Goal: Information Seeking & Learning: Learn about a topic

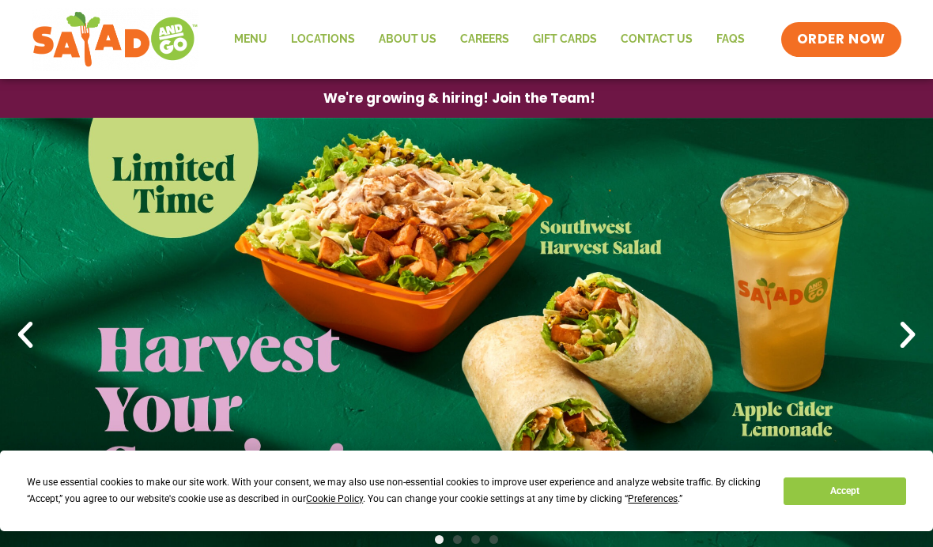
click at [251, 42] on link "Menu" at bounding box center [250, 39] width 57 height 36
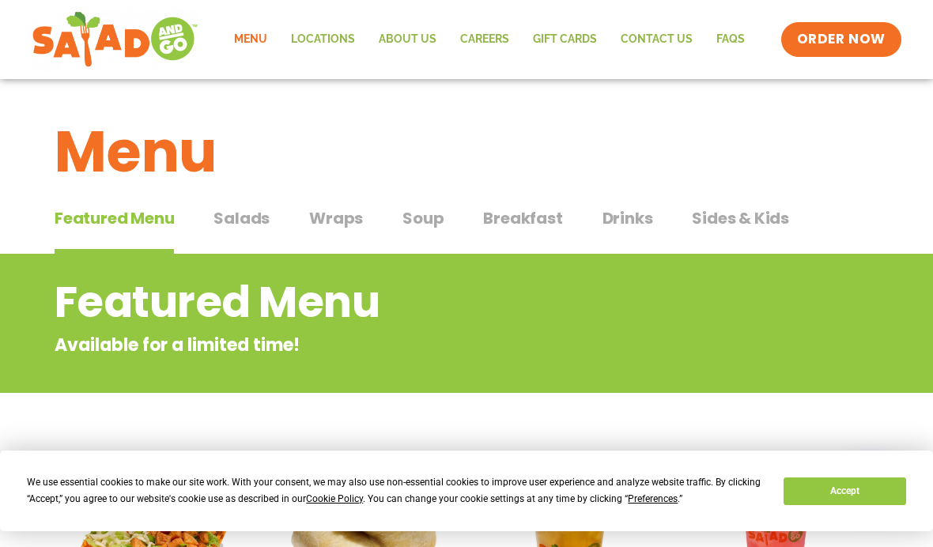
click at [223, 224] on span "Salads" at bounding box center [241, 218] width 56 height 24
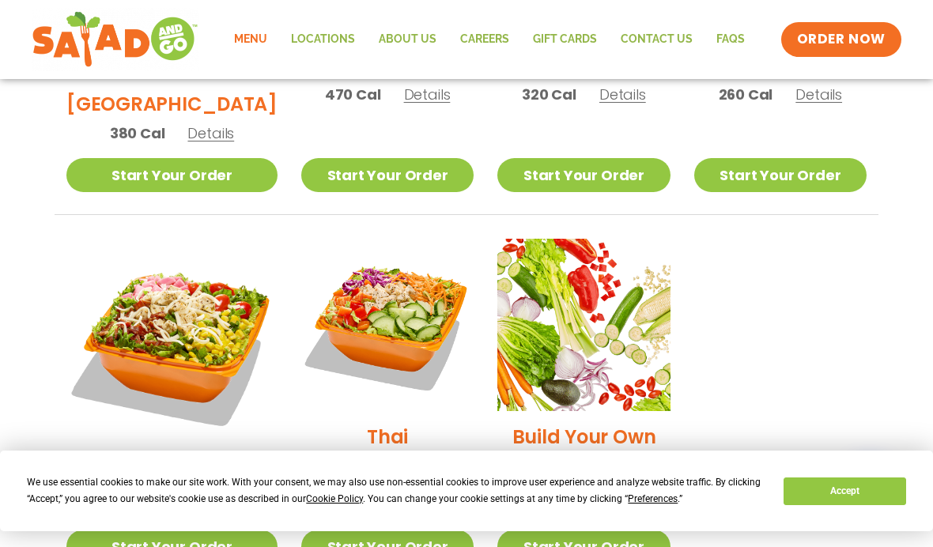
scroll to position [1065, 0]
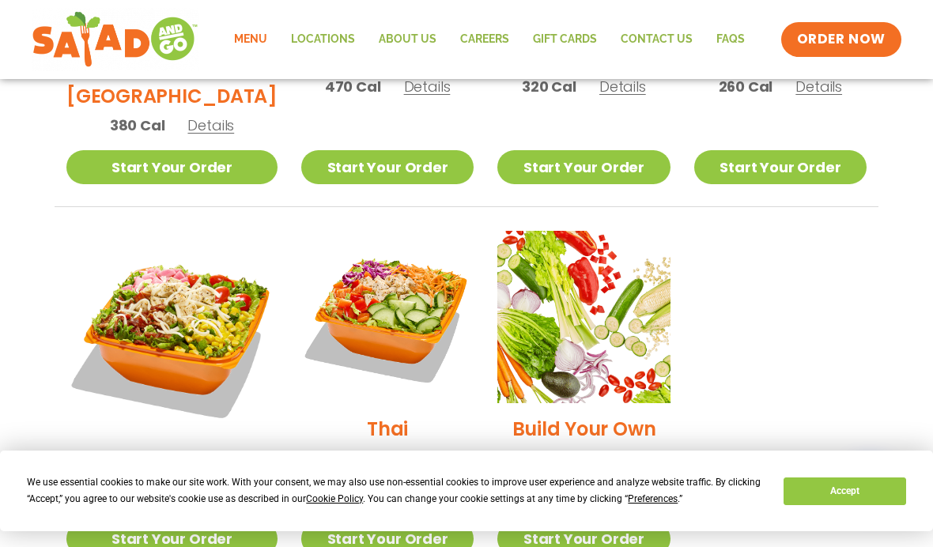
click at [406, 280] on img at bounding box center [387, 317] width 172 height 172
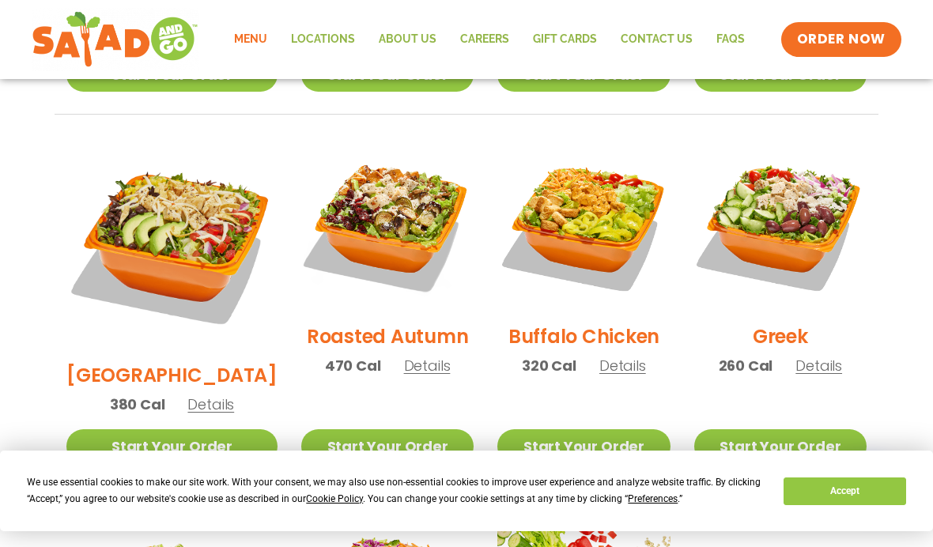
scroll to position [784, 0]
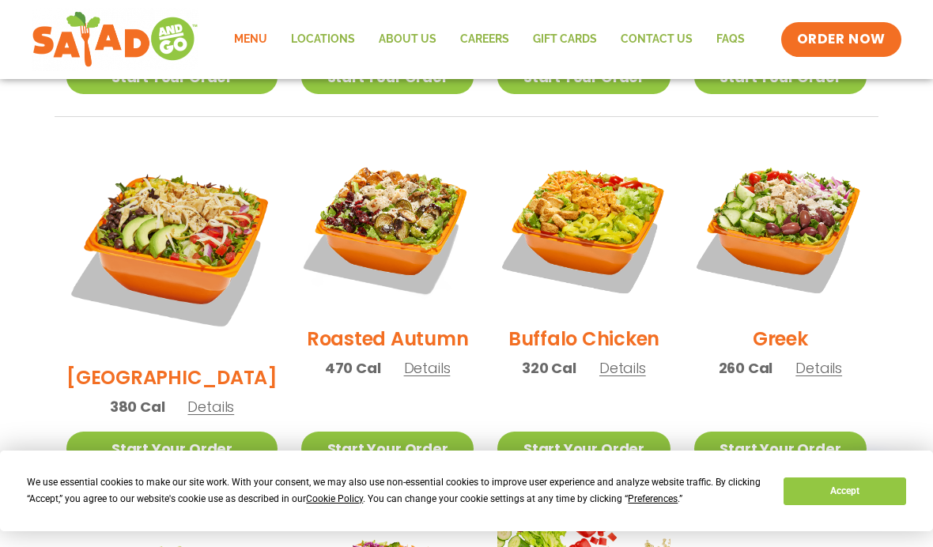
click at [781, 145] on img at bounding box center [780, 227] width 172 height 172
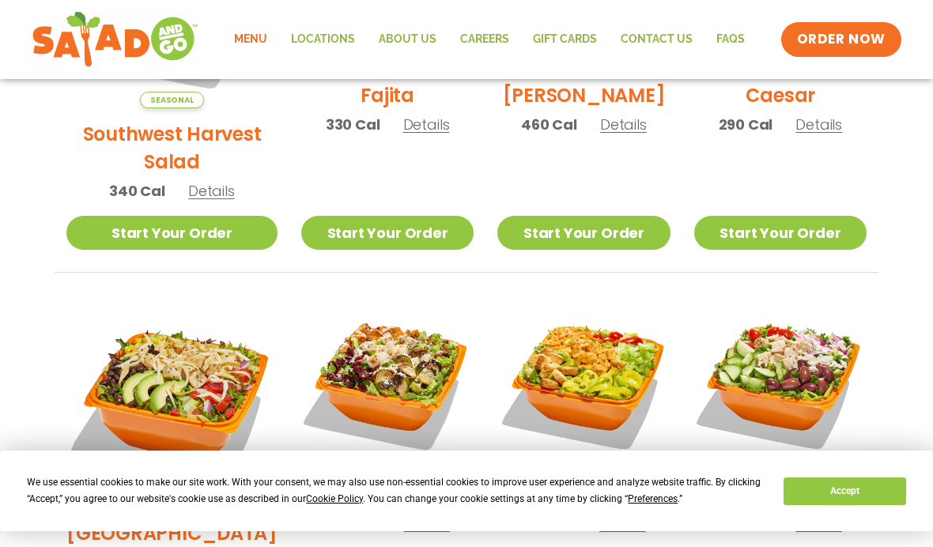
scroll to position [659, 0]
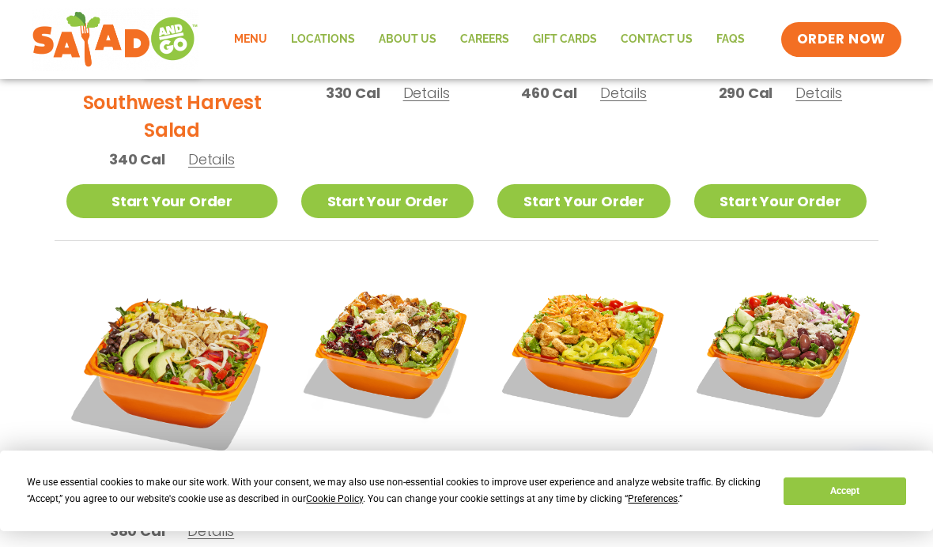
click at [348, 332] on img at bounding box center [387, 351] width 172 height 172
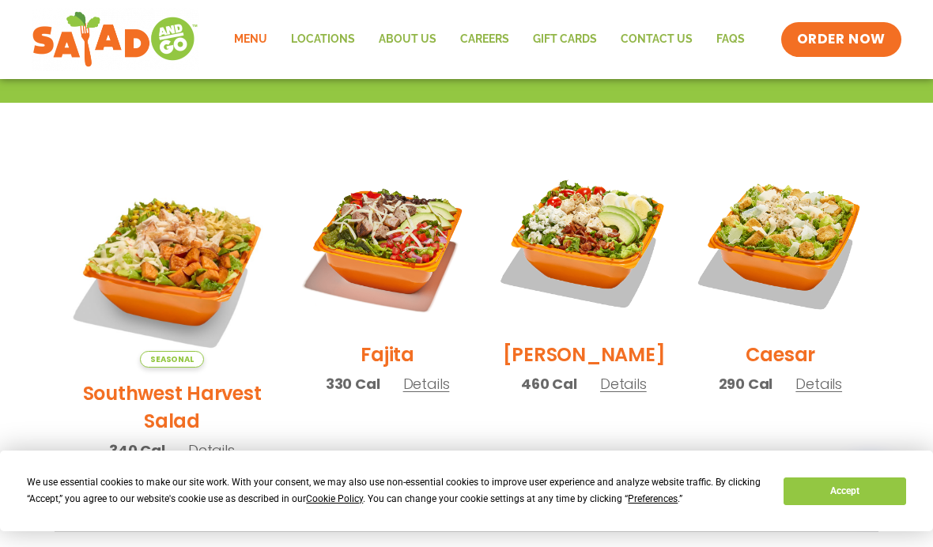
scroll to position [373, 0]
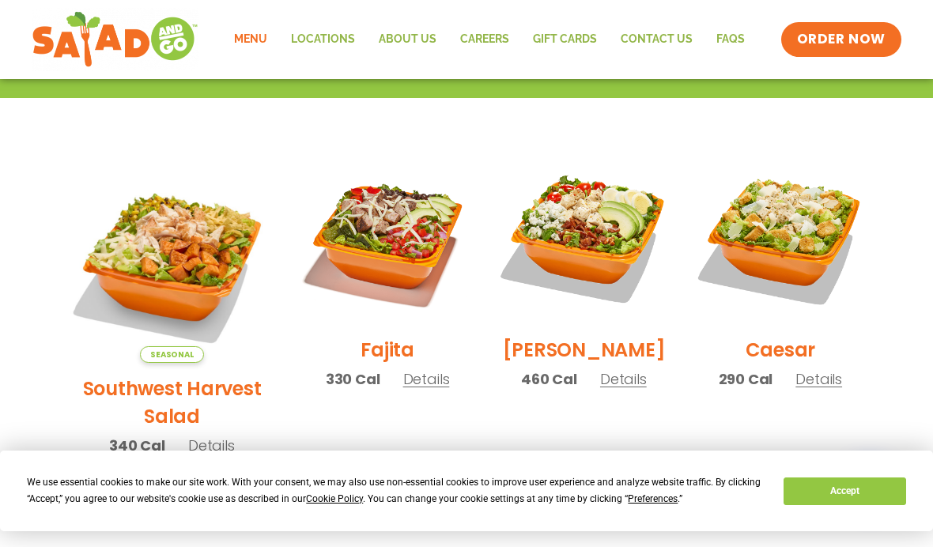
click at [136, 203] on img at bounding box center [171, 257] width 211 height 211
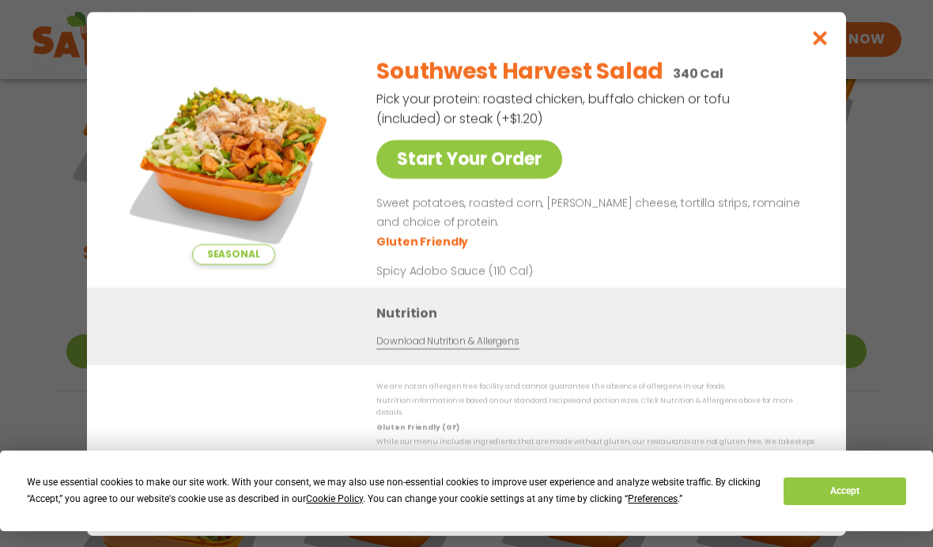
scroll to position [531, 0]
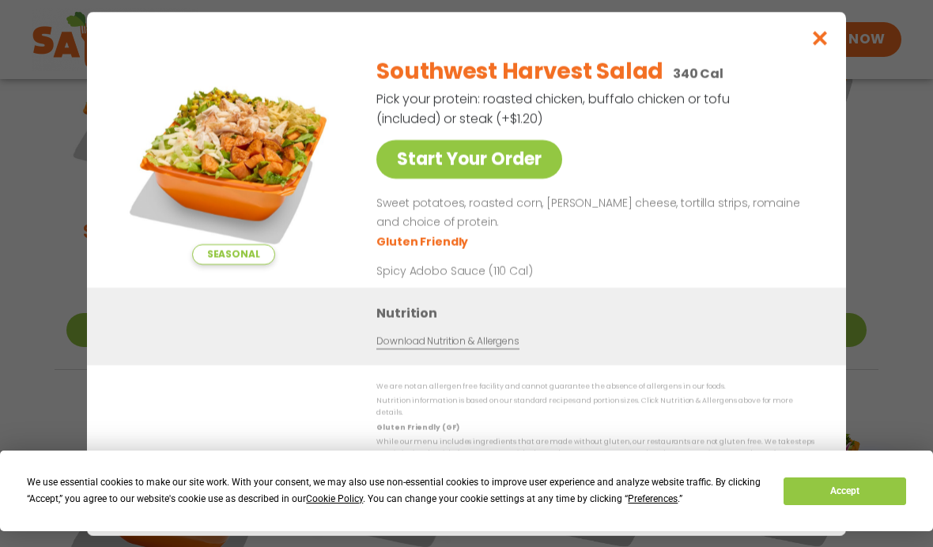
click at [482, 349] on link "Download Nutrition & Allergens" at bounding box center [447, 341] width 142 height 15
